Goal: Task Accomplishment & Management: Complete application form

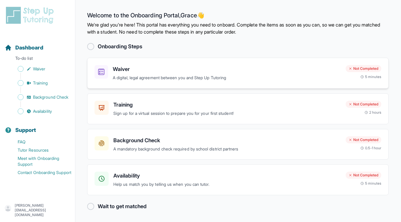
click at [307, 78] on p "A digital, legal agreement between you and Step Up Tutoring" at bounding box center [227, 77] width 228 height 7
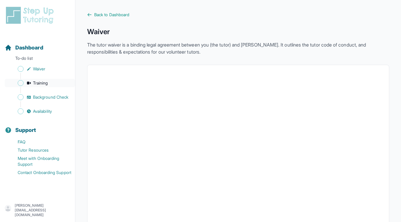
click at [44, 82] on span "Training" at bounding box center [40, 83] width 15 height 6
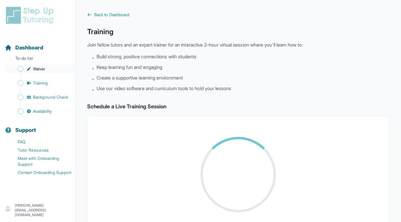
click at [20, 68] on span "Sidebar" at bounding box center [21, 69] width 6 height 6
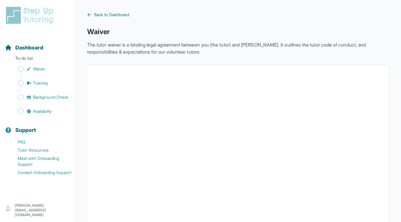
click at [102, 17] on span "Back to Dashboard" at bounding box center [111, 15] width 35 height 6
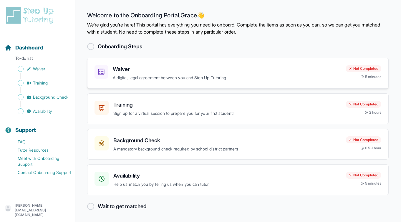
click at [356, 65] on div "Not Completed" at bounding box center [363, 68] width 36 height 7
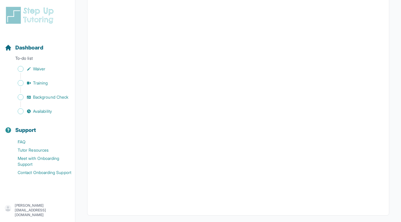
scroll to position [1056, 0]
click at [19, 83] on span "Sidebar" at bounding box center [21, 83] width 6 height 6
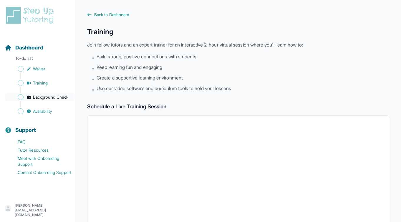
click at [51, 98] on span "Background Check" at bounding box center [50, 97] width 35 height 6
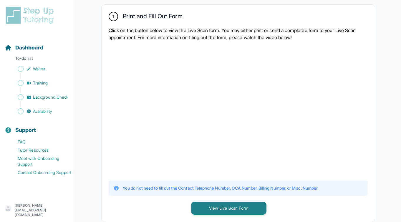
scroll to position [120, 0]
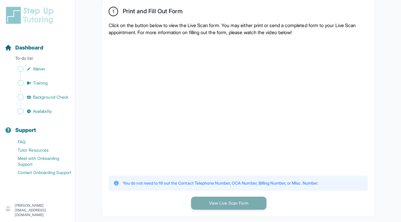
click at [217, 200] on button "View Live Scan Form" at bounding box center [228, 203] width 75 height 13
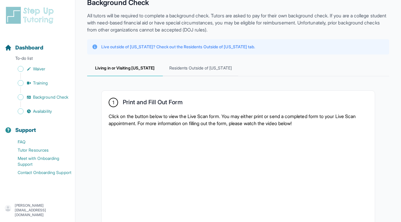
scroll to position [28, 0]
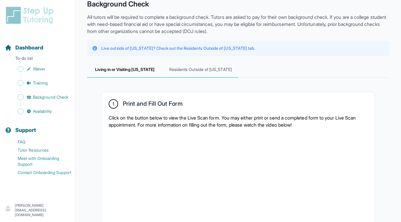
click at [201, 71] on span "Residents Outside of [US_STATE]" at bounding box center [201, 70] width 76 height 16
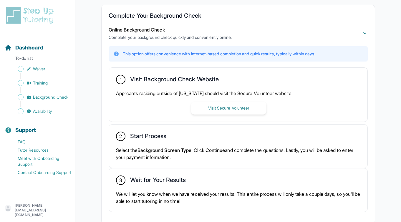
scroll to position [116, 0]
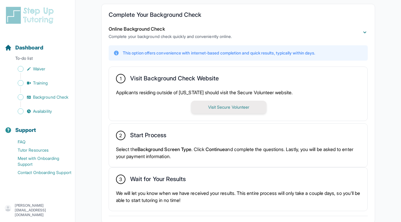
click at [214, 105] on button "Visit Secure Volunteer" at bounding box center [228, 107] width 75 height 13
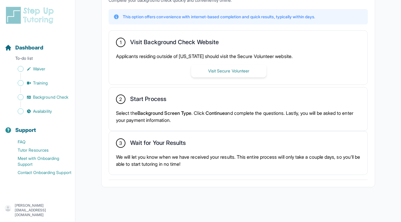
scroll to position [152, 0]
click at [47, 112] on span "Availability" at bounding box center [42, 111] width 19 height 6
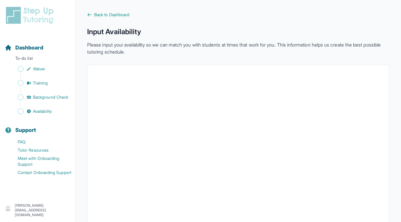
click at [116, 20] on div "Back to Dashboard Input Availability Please input your availability so we can m…" at bounding box center [238, 166] width 302 height 309
click at [116, 16] on span "Back to Dashboard" at bounding box center [111, 15] width 35 height 6
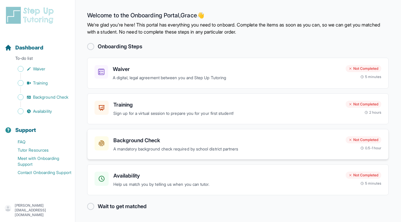
scroll to position [0, 0]
click at [92, 207] on div at bounding box center [90, 205] width 7 height 7
click at [92, 36] on main "Welcome to the Onboarding Portal, [PERSON_NAME] 👋 We're glad you're here! This …" at bounding box center [237, 111] width 325 height 222
click at [89, 48] on div at bounding box center [90, 46] width 7 height 7
click at [116, 65] on h3 "Waiver" at bounding box center [227, 69] width 228 height 8
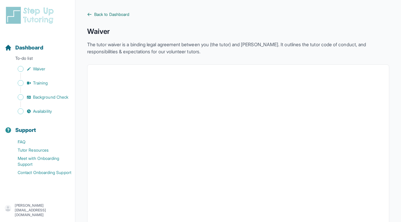
click at [100, 14] on span "Back to Dashboard" at bounding box center [111, 14] width 35 height 6
